Goal: Navigation & Orientation: Find specific page/section

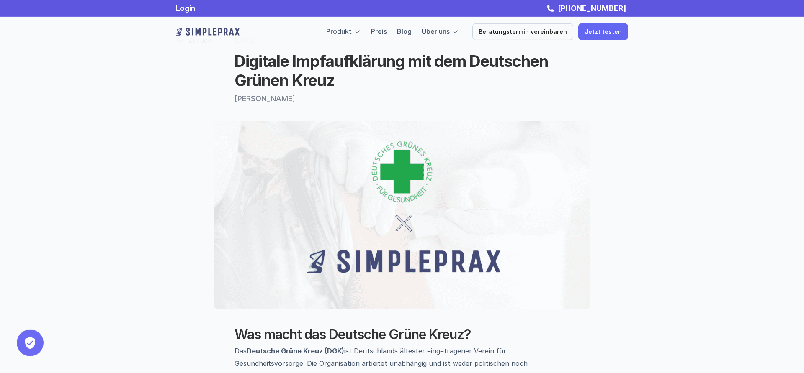
scroll to position [43, 0]
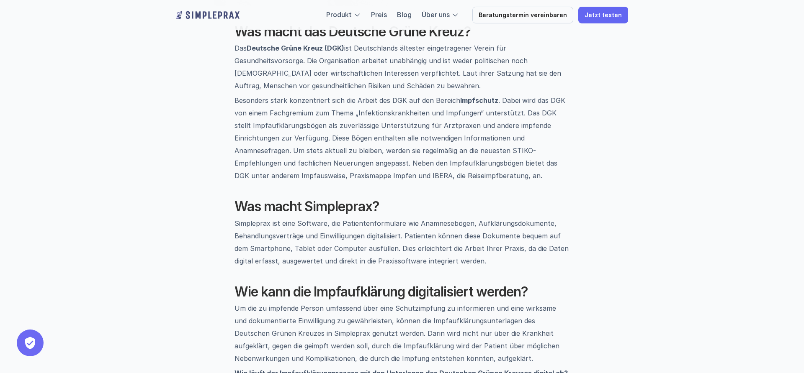
scroll to position [342, 0]
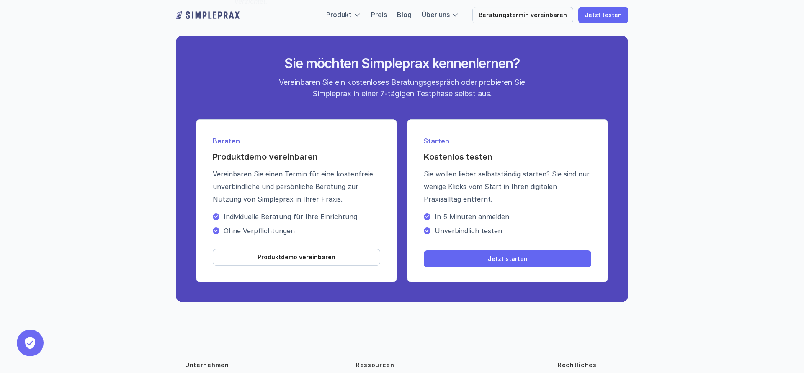
scroll to position [1342, 0]
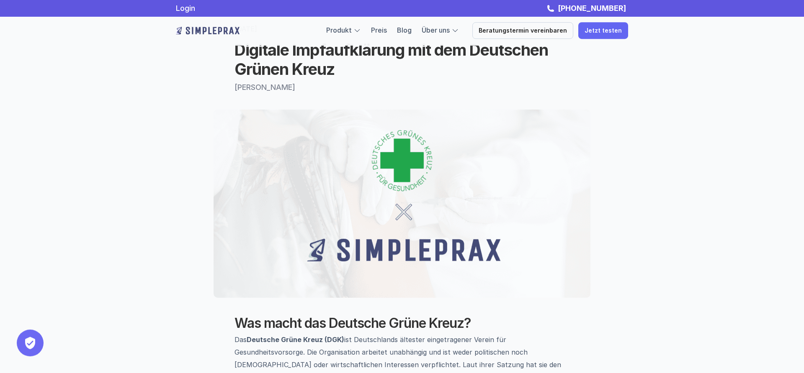
scroll to position [0, 0]
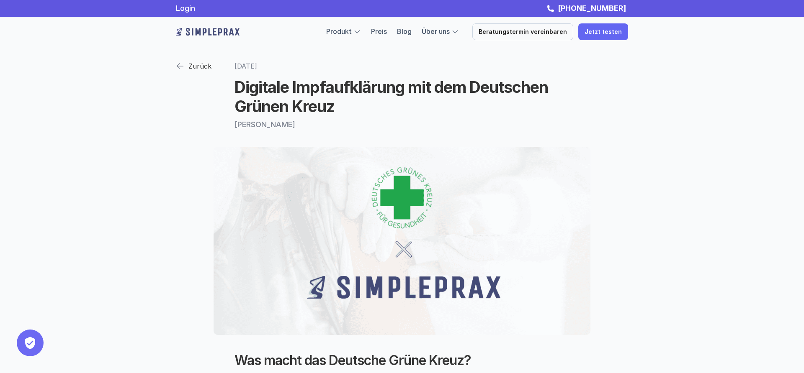
click at [570, 149] on img at bounding box center [401, 241] width 377 height 188
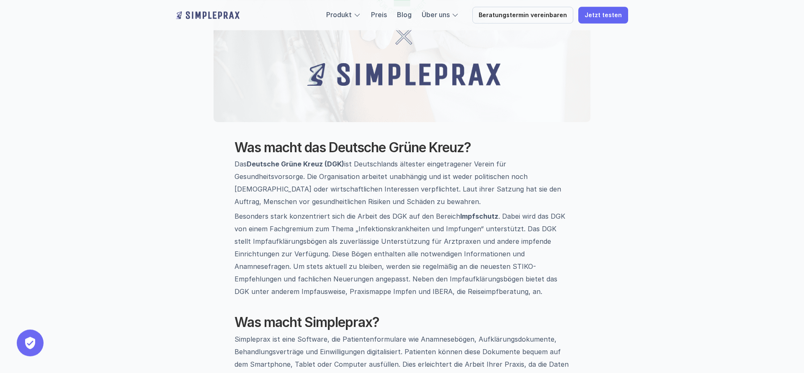
scroll to position [256, 0]
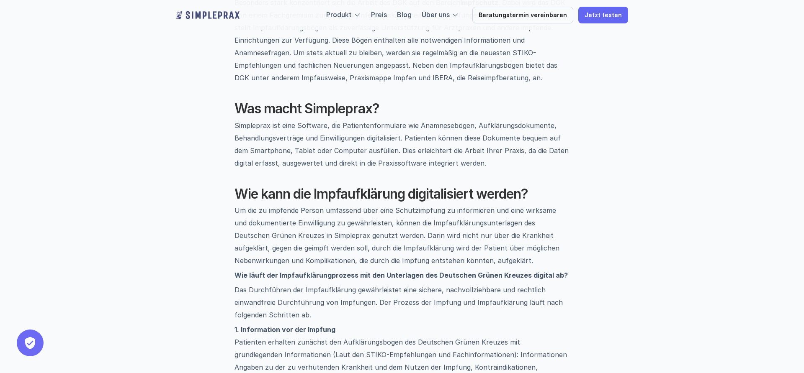
click at [163, 217] on div "Zurück [DATE] Digitale Impfaufklärung mit dem Deutschen Grünen Kreuz [PERSON_NA…" at bounding box center [402, 233] width 502 height 1253
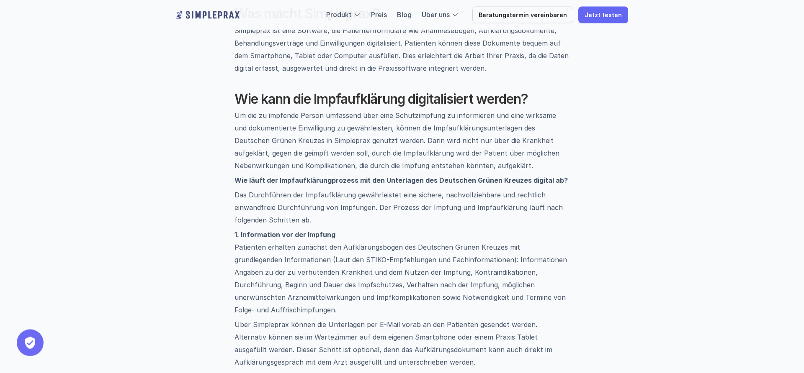
scroll to position [512, 0]
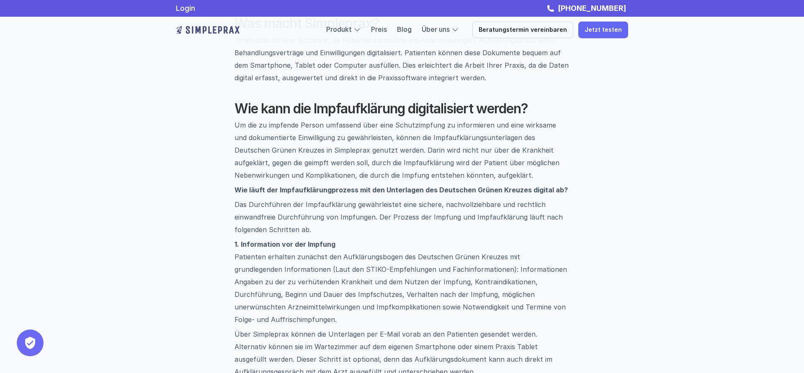
click at [163, 217] on div "Zurück [DATE] Digitale Impfaufklärung mit dem Deutschen Grünen Kreuz [PERSON_NA…" at bounding box center [402, 147] width 502 height 1253
click at [152, 213] on div "Zurück [DATE] Digitale Impfaufklärung mit dem Deutschen Grünen Kreuz [PERSON_NA…" at bounding box center [402, 147] width 502 height 1253
